Goal: Download file/media

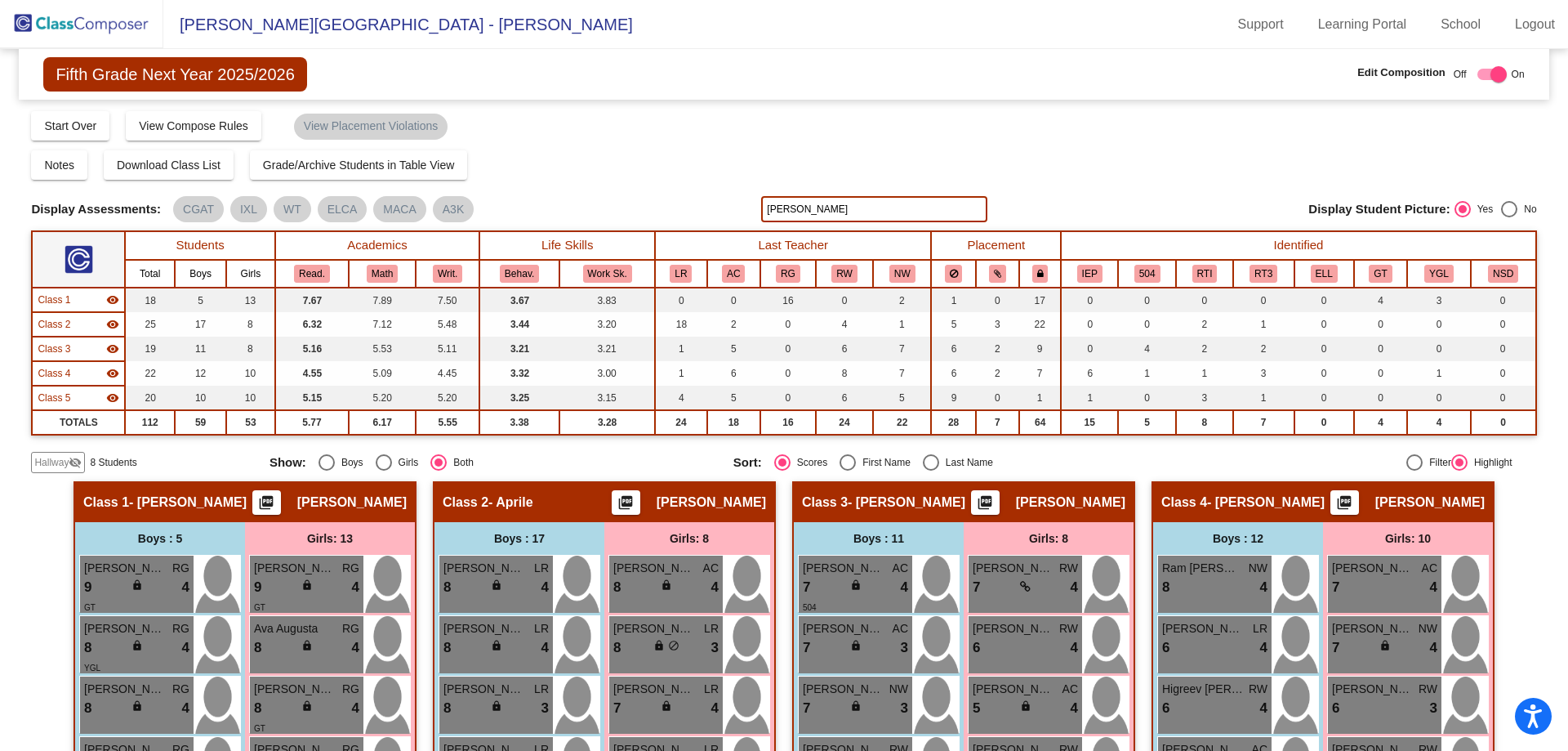
click at [81, 30] on img at bounding box center [81, 24] width 163 height 49
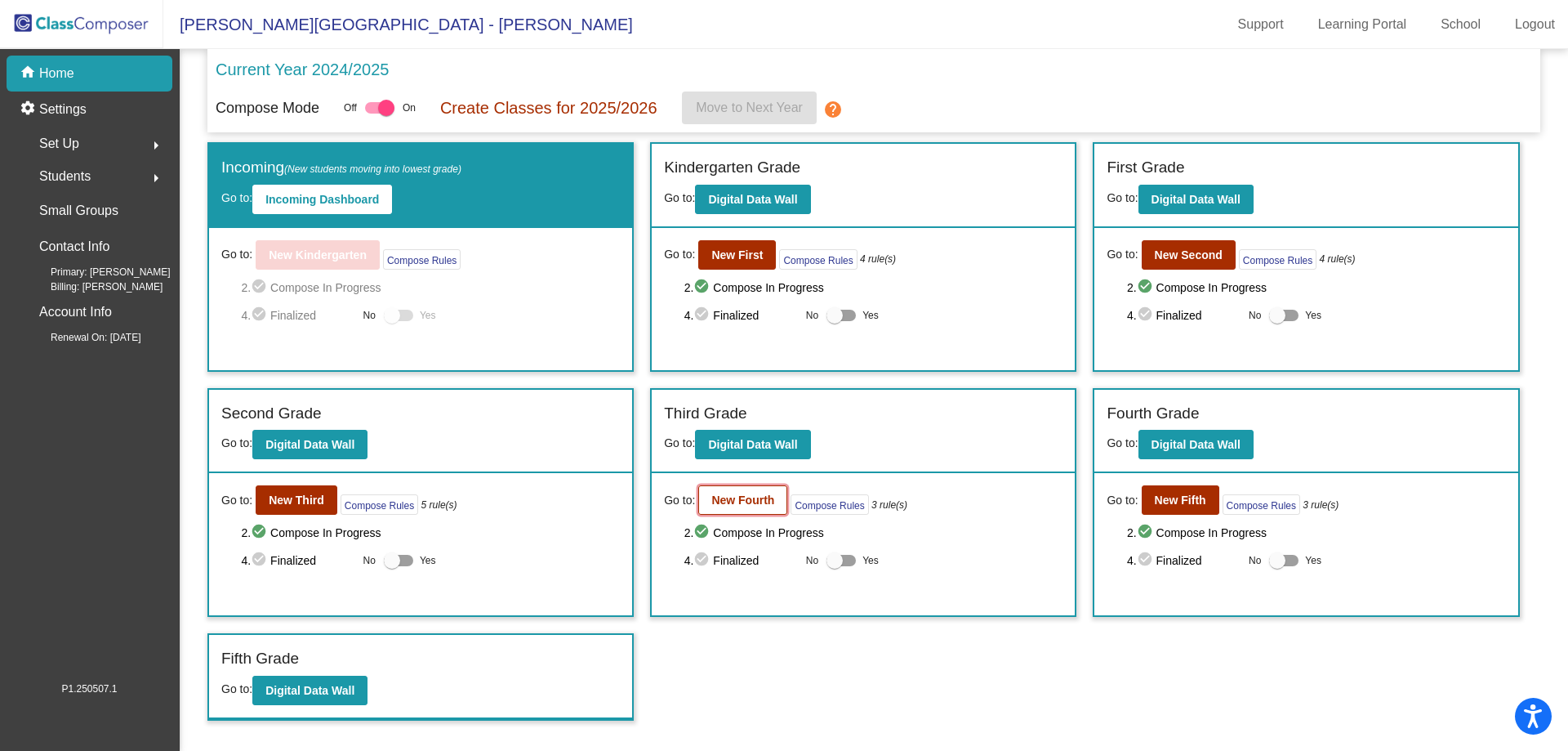
click at [742, 492] on button "New Fourth" at bounding box center [743, 500] width 89 height 30
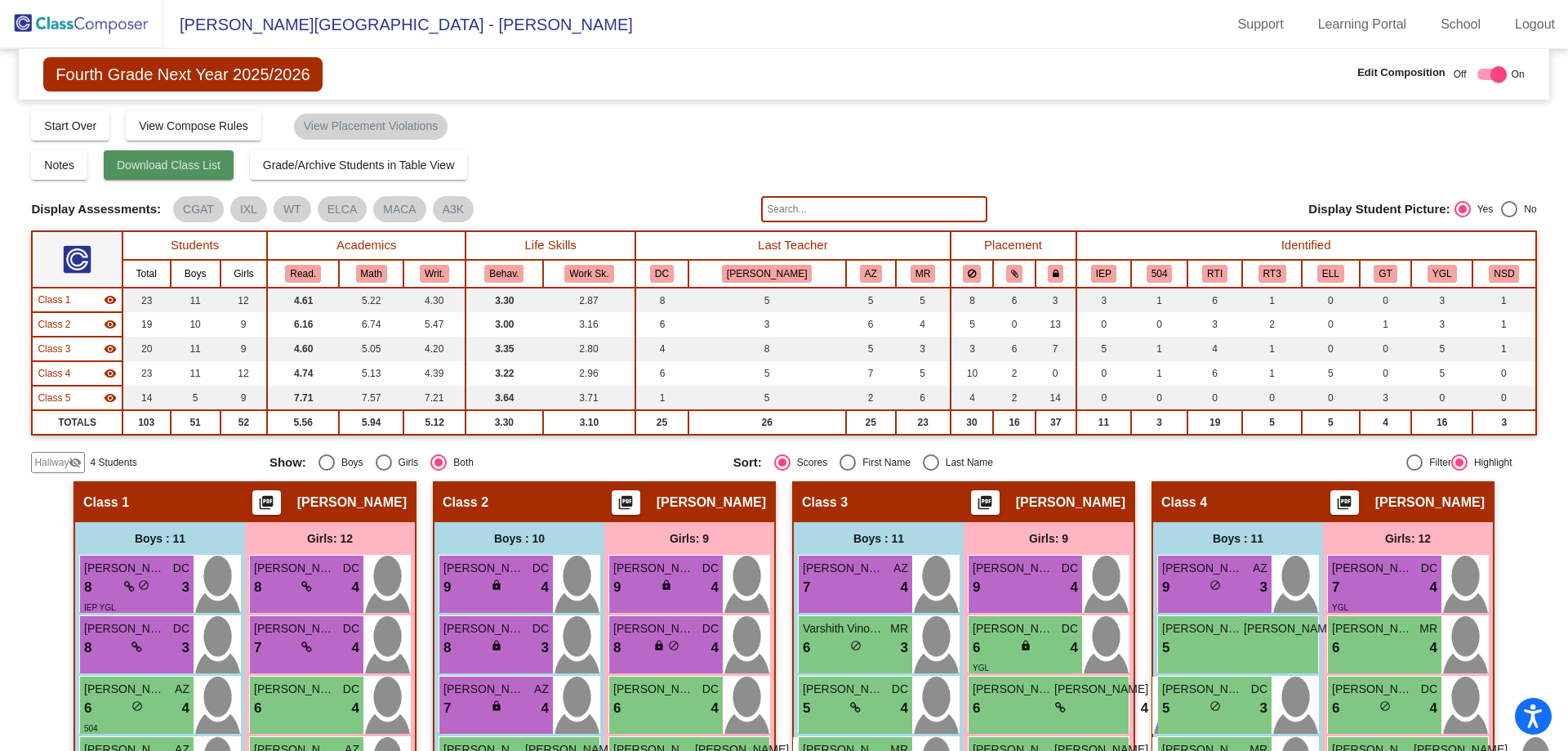
click at [174, 167] on span "Download Class List" at bounding box center [168, 165] width 104 height 14
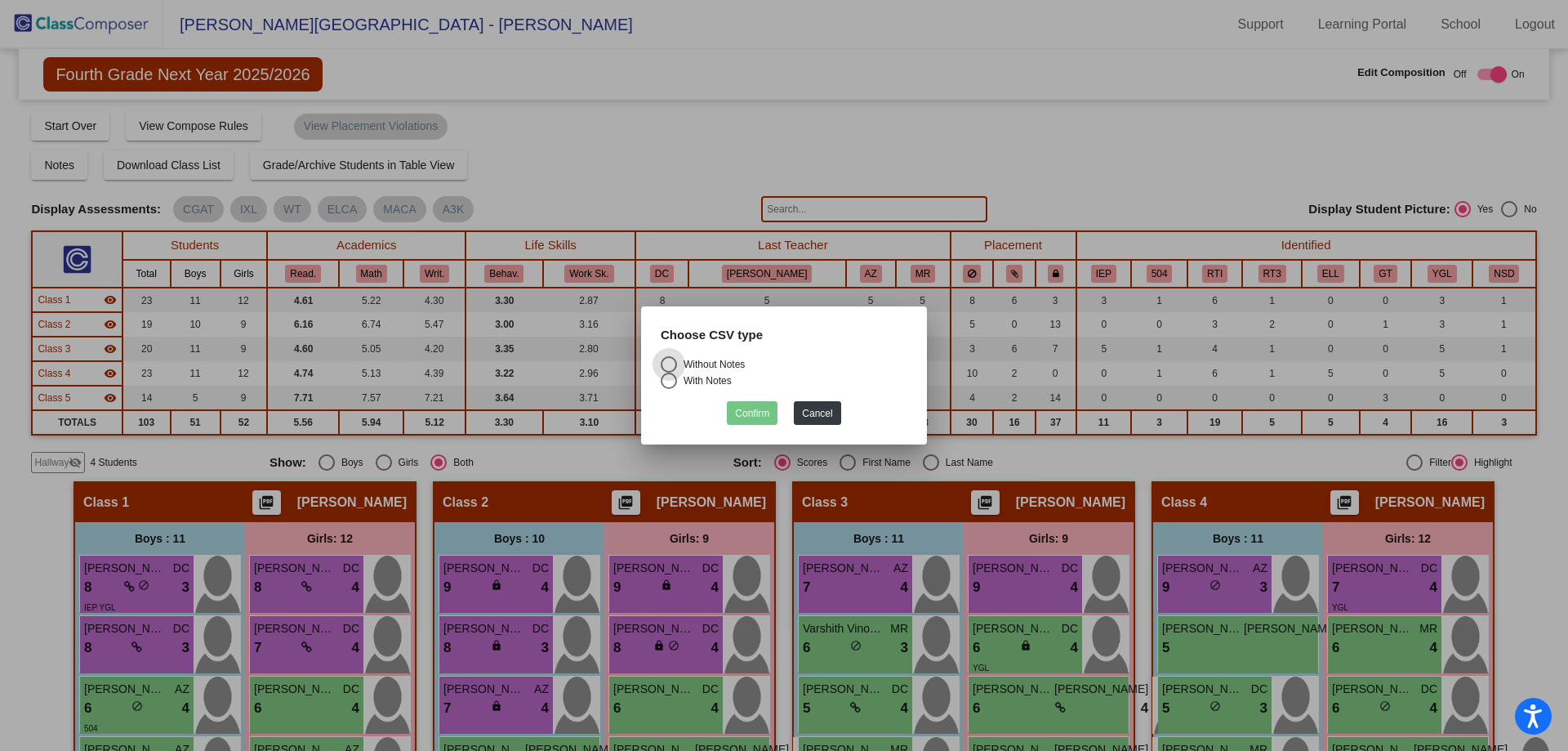
click at [719, 366] on div "Without Notes" at bounding box center [710, 365] width 68 height 14
click at [669, 373] on input "Without Notes" at bounding box center [668, 373] width 1 height 1
radio input "true"
click at [718, 381] on div "With Notes" at bounding box center [704, 381] width 55 height 14
click at [669, 389] on input "With Notes" at bounding box center [668, 389] width 1 height 1
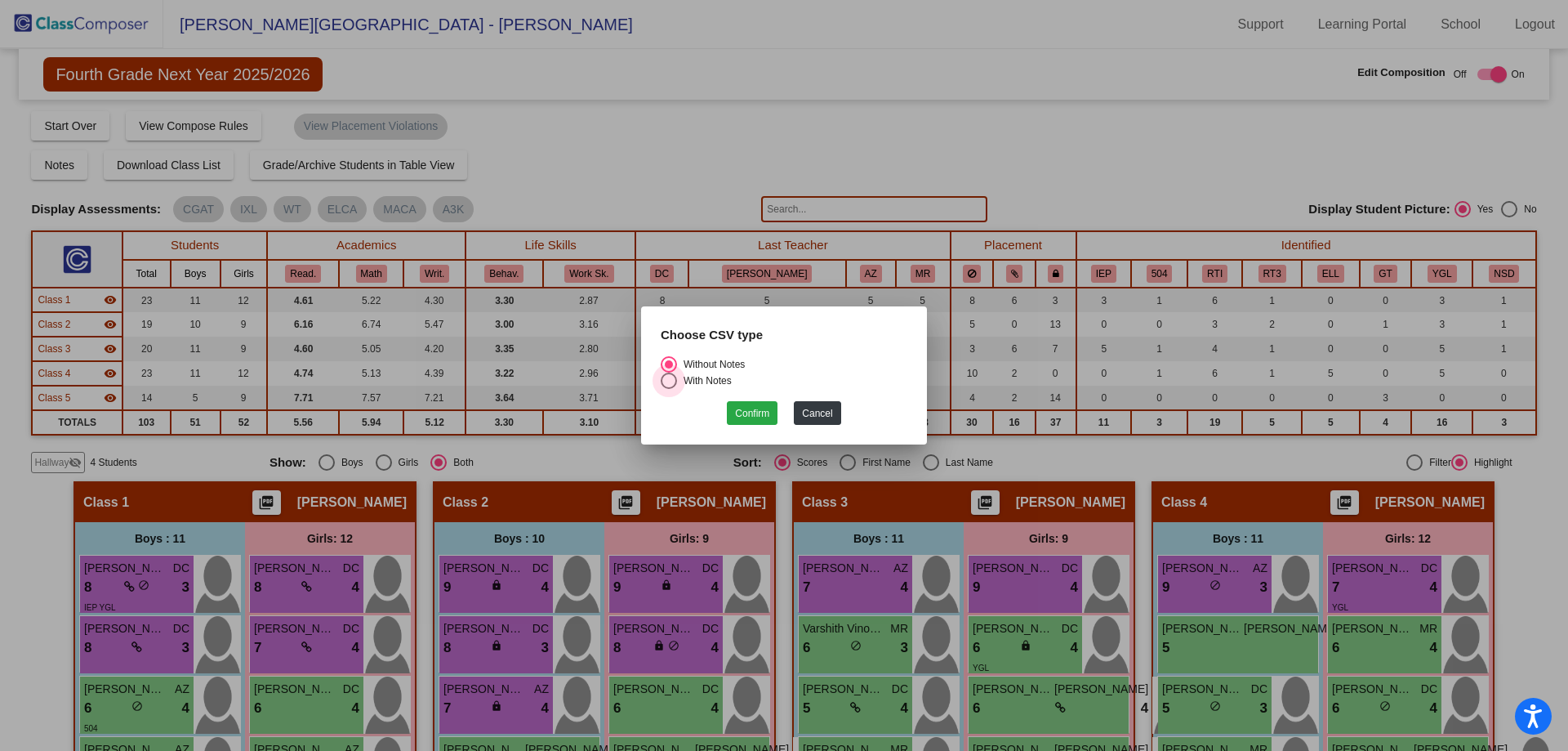
radio input "true"
click at [772, 420] on button "Confirm" at bounding box center [752, 413] width 50 height 23
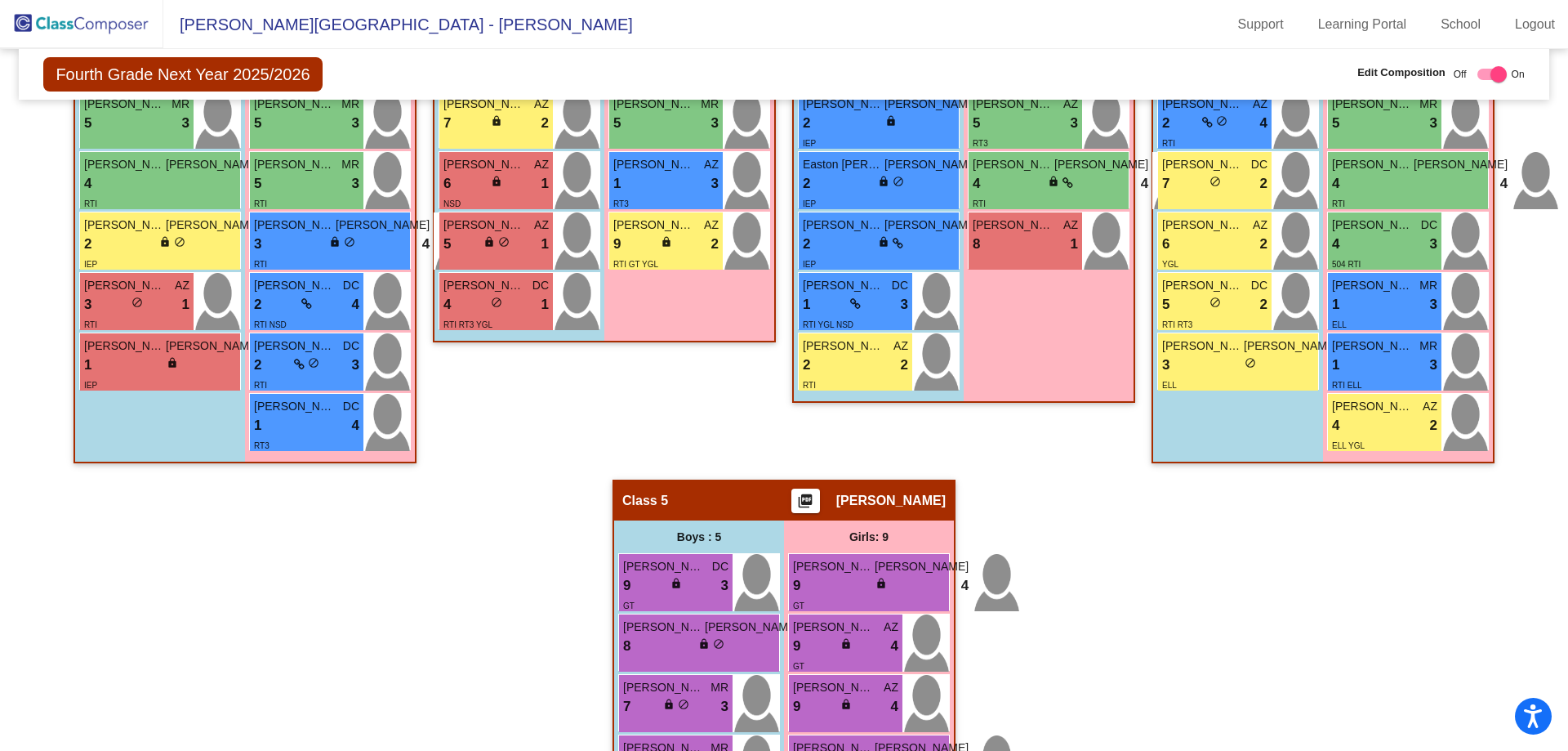
scroll to position [736, 0]
